Goal: Find specific page/section: Find specific page/section

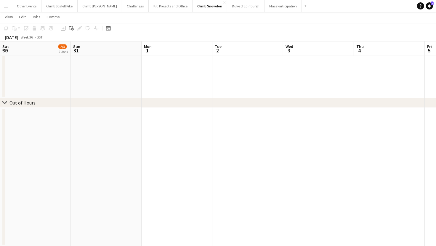
scroll to position [12, 0]
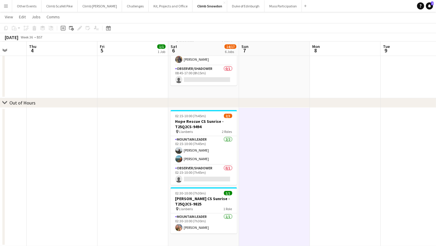
drag, startPoint x: 225, startPoint y: 164, endPoint x: 232, endPoint y: 172, distance: 10.7
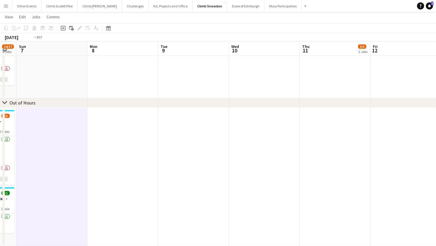
drag, startPoint x: 338, startPoint y: 169, endPoint x: 154, endPoint y: 185, distance: 185.1
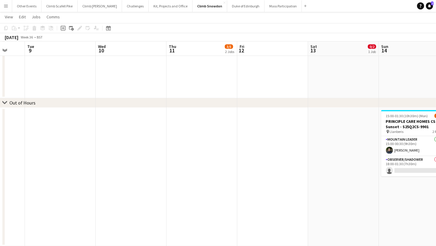
drag, startPoint x: 321, startPoint y: 175, endPoint x: 156, endPoint y: 192, distance: 165.7
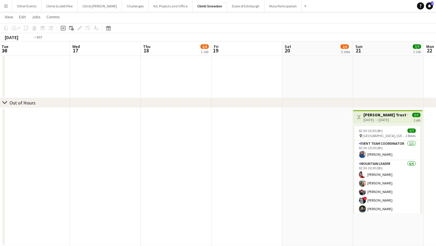
drag, startPoint x: 152, startPoint y: 174, endPoint x: 146, endPoint y: 175, distance: 6.3
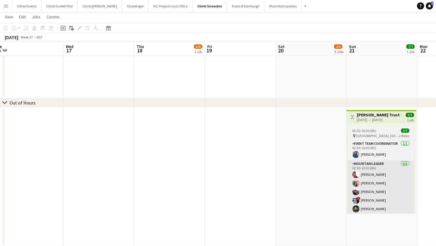
scroll to position [0, 205]
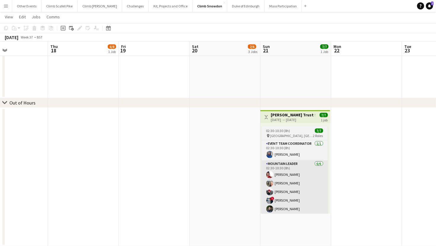
drag, startPoint x: 325, startPoint y: 173, endPoint x: 175, endPoint y: 181, distance: 150.3
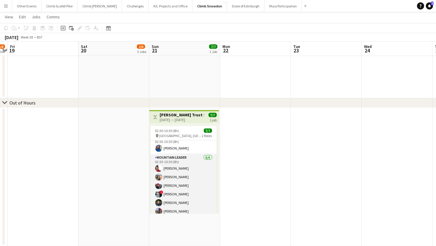
scroll to position [10, 0]
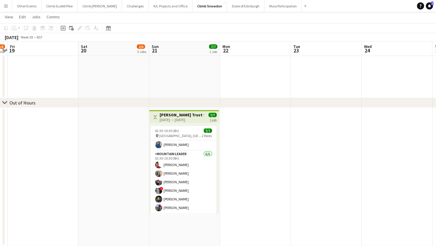
click at [8, 7] on app-icon "Menu" at bounding box center [6, 6] width 5 height 5
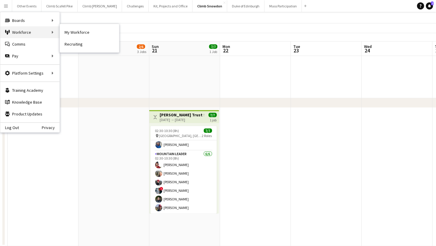
click at [31, 28] on div "Workforce Workforce" at bounding box center [29, 32] width 59 height 12
click at [68, 35] on link "My Workforce" at bounding box center [89, 32] width 59 height 12
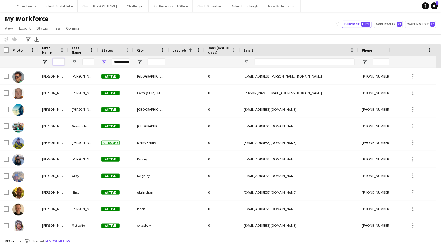
click at [58, 63] on input "First Name Filter Input" at bounding box center [59, 61] width 12 height 7
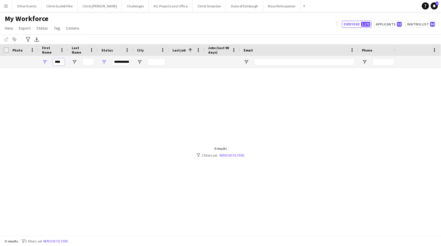
type input "****"
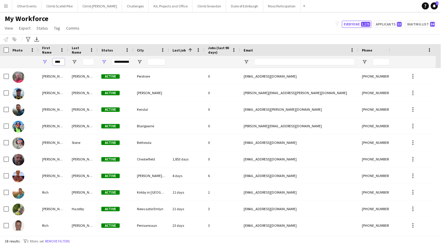
drag, startPoint x: 62, startPoint y: 62, endPoint x: 47, endPoint y: 62, distance: 14.5
click at [47, 62] on div "****" at bounding box center [54, 62] width 30 height 12
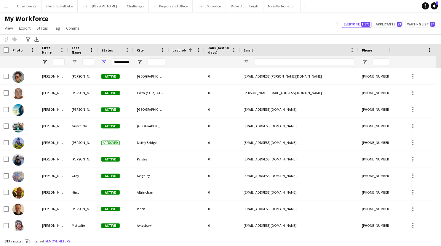
click at [224, 25] on div "My Workforce View Views Default view New view Update view Delete view Edit name…" at bounding box center [220, 24] width 441 height 20
